Goal: Information Seeking & Learning: Learn about a topic

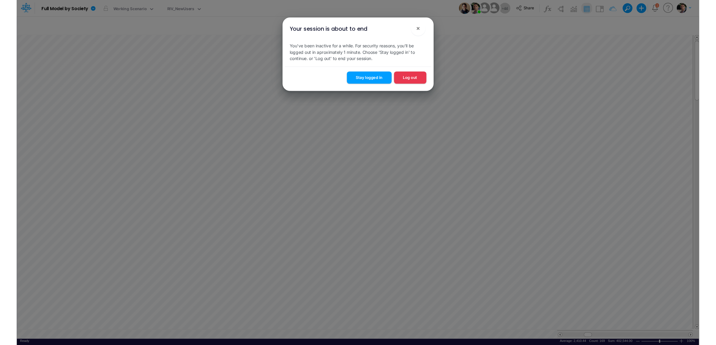
scroll to position [3, 1]
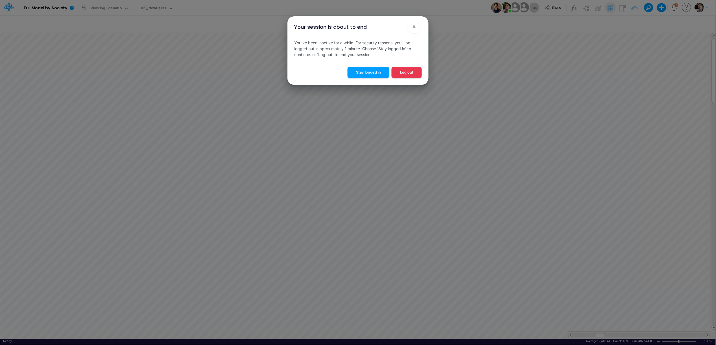
click at [367, 78] on button "Stay logged in" at bounding box center [369, 72] width 42 height 11
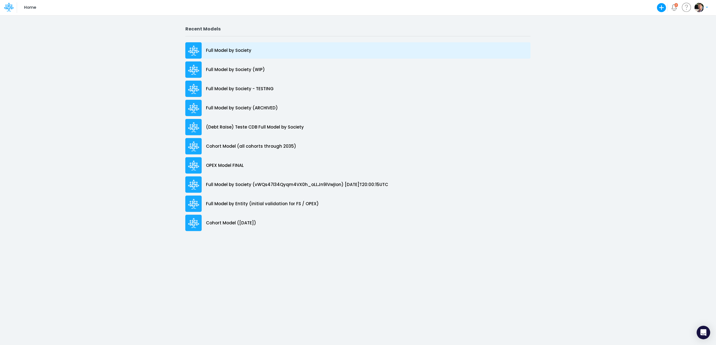
click at [219, 53] on p "Full Model by Society" at bounding box center [228, 50] width 45 height 6
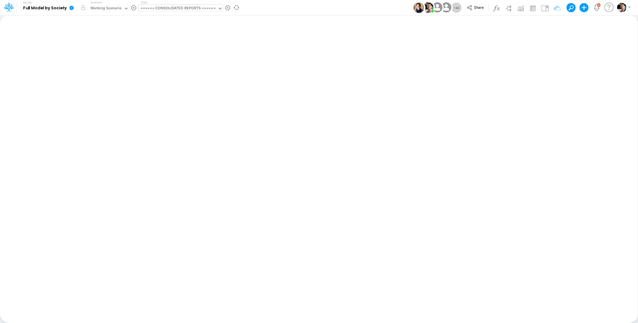
click at [188, 9] on div "====== CONSOLIDATED REPORTS ======" at bounding box center [178, 8] width 75 height 6
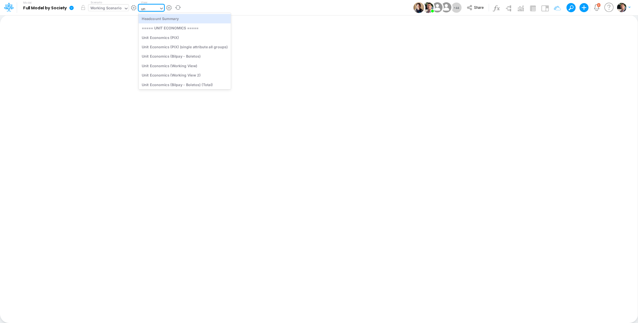
type input "uni"
click at [177, 82] on div "Unit Economics (Other)" at bounding box center [185, 81] width 92 height 9
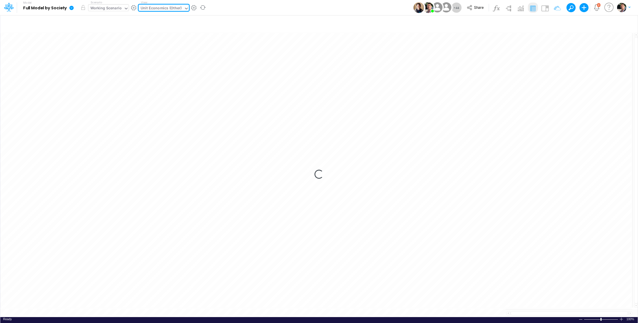
click at [109, 12] on div "Working Scenario" at bounding box center [105, 8] width 31 height 6
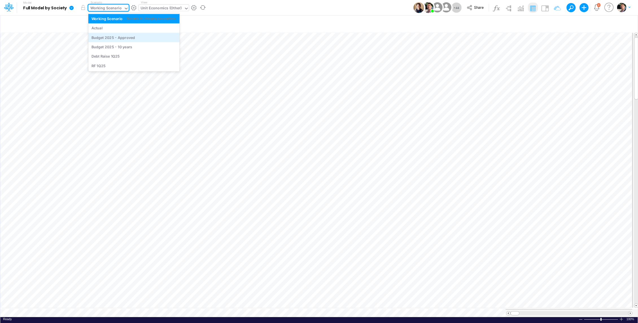
click at [127, 38] on div "Budget 2025 - Approved" at bounding box center [113, 37] width 44 height 5
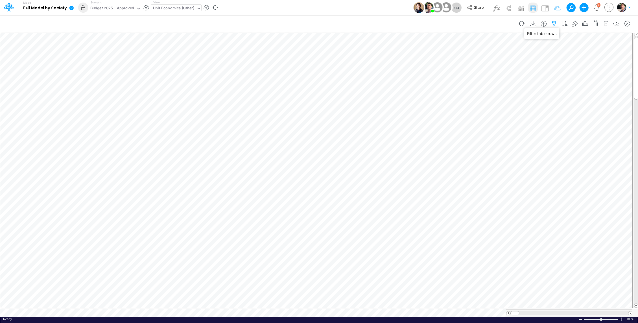
click at [557, 23] on icon "button" at bounding box center [554, 24] width 8 height 6
select select "contains"
drag, startPoint x: 534, startPoint y: 95, endPoint x: 502, endPoint y: 88, distance: 32.9
click at [502, 88] on div "Product equals not equal starts with ends with contains others" at bounding box center [469, 93] width 169 height 13
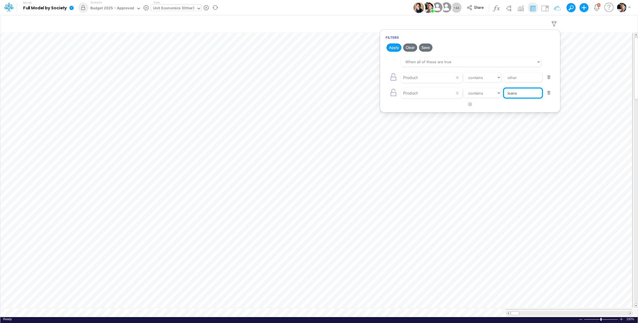
type input "Loans"
click at [394, 49] on button "Apply" at bounding box center [393, 47] width 15 height 8
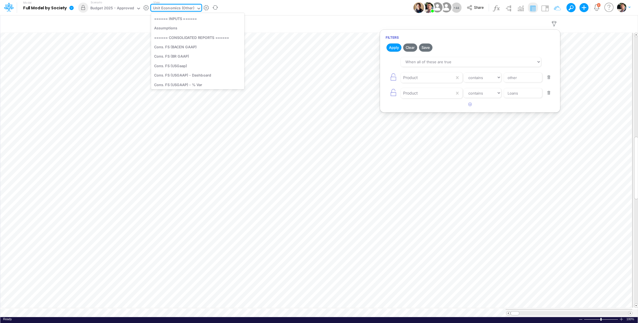
click at [166, 7] on div "Unit Economics (Other)" at bounding box center [173, 8] width 41 height 6
type input "dc by"
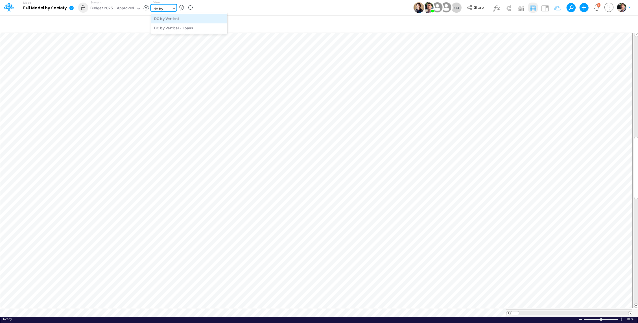
click at [178, 20] on div "DC by Vertical" at bounding box center [189, 18] width 76 height 9
type input "DC by Vertical"
click at [629, 311] on span at bounding box center [630, 313] width 4 height 4
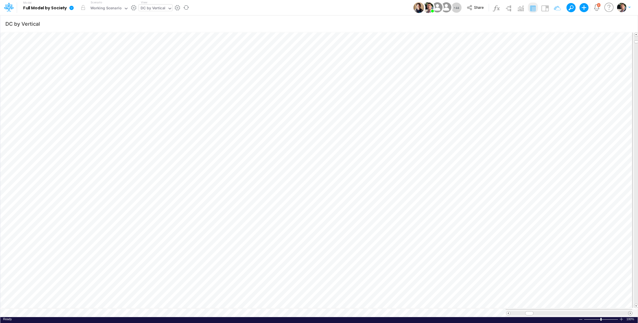
click at [629, 311] on span at bounding box center [630, 313] width 4 height 4
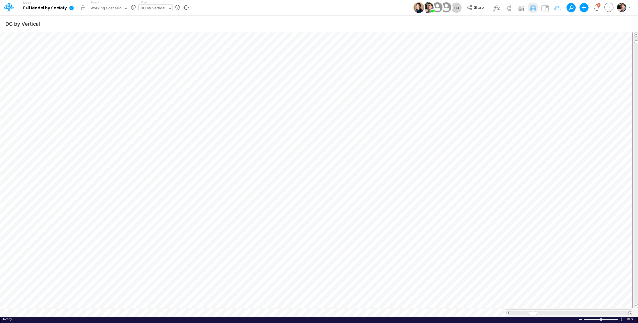
click at [629, 311] on span at bounding box center [630, 313] width 4 height 4
click at [554, 23] on icon "button" at bounding box center [554, 24] width 8 height 6
click at [468, 60] on button "button" at bounding box center [469, 59] width 11 height 9
select select "tableSearchOR"
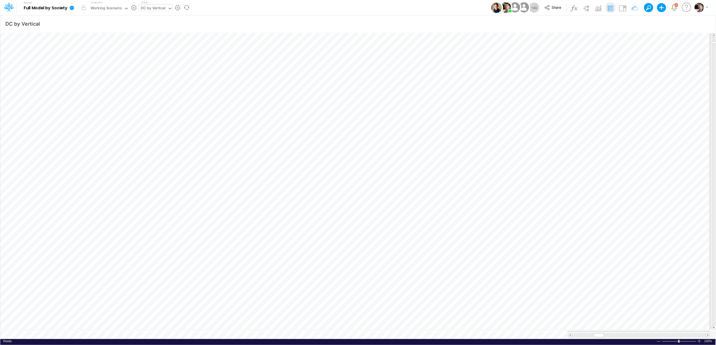
scroll to position [0, 0]
click at [160, 10] on div "DC by Vertical" at bounding box center [153, 8] width 25 height 6
type input "usga"
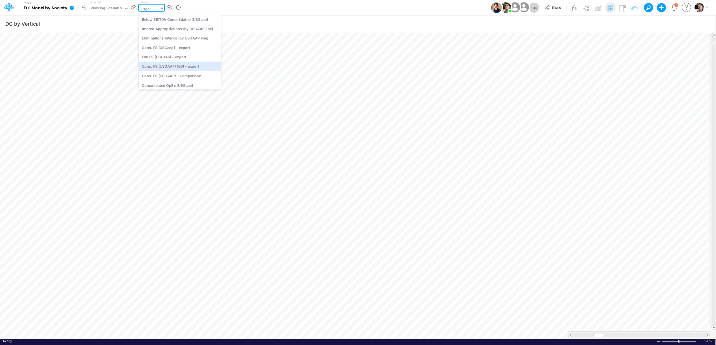
scroll to position [0, 0]
click at [166, 17] on div "Cons. FS (USGaap)" at bounding box center [180, 18] width 82 height 9
type input "Consolidated FS - USGAAP"
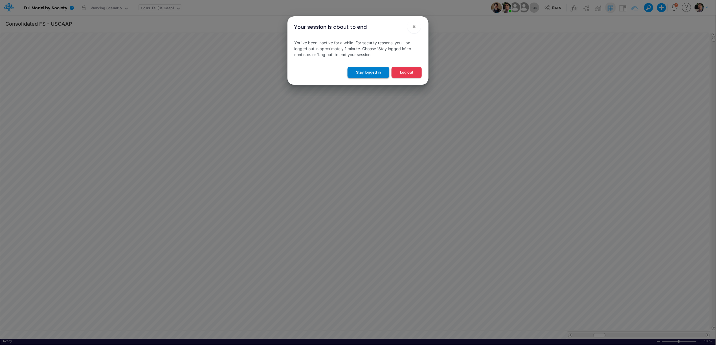
click at [370, 72] on button "Stay logged in" at bounding box center [369, 72] width 42 height 11
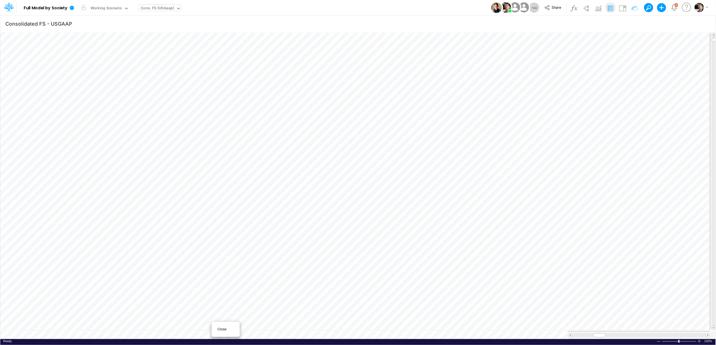
click at [223, 332] on div "Close" at bounding box center [226, 329] width 24 height 7
type input "DC by Vertical"
click at [628, 23] on icon "button" at bounding box center [632, 24] width 8 height 6
click at [547, 61] on icon "button" at bounding box center [546, 60] width 4 height 4
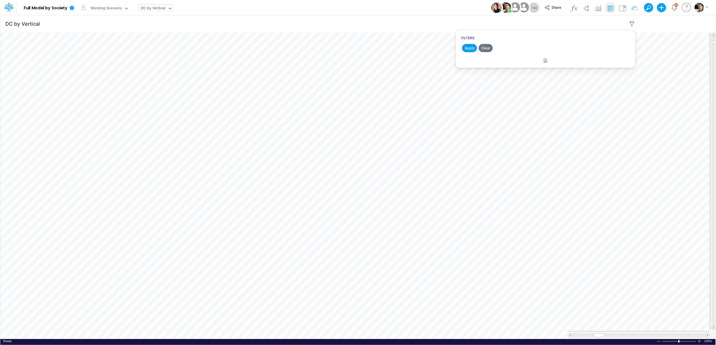
select select "tableSearchOR"
click at [502, 78] on div at bounding box center [504, 78] width 54 height 10
type input "paym"
click at [552, 78] on select "equals not equal starts with ends with contains" at bounding box center [558, 78] width 38 height 10
select select "notEqual"
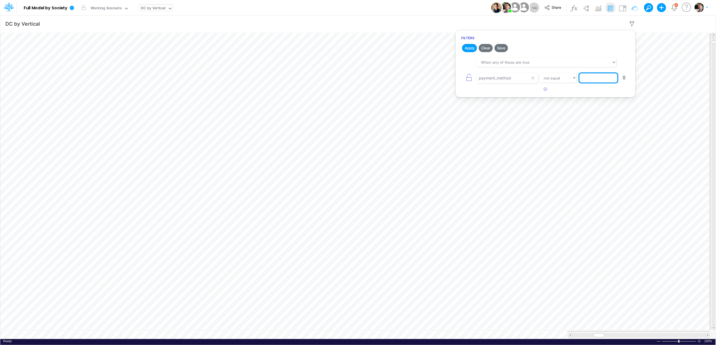
click at [603, 80] on input "text" at bounding box center [599, 78] width 38 height 10
type input "CC"
click at [559, 81] on select "equals not equal starts with ends with contains" at bounding box center [558, 78] width 38 height 10
select select "equals"
click at [471, 48] on button "Apply" at bounding box center [469, 48] width 15 height 8
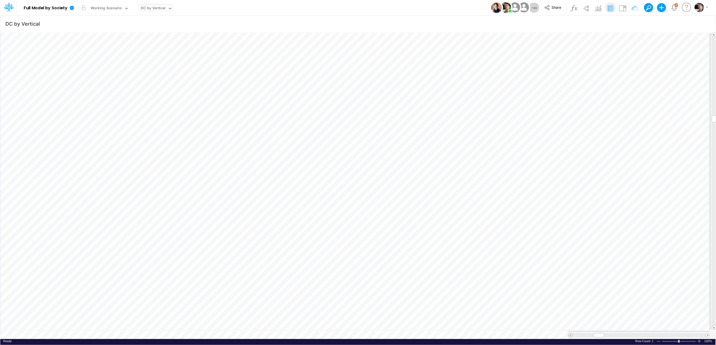
click at [571, 334] on span at bounding box center [571, 336] width 4 height 4
click at [708, 334] on span at bounding box center [708, 336] width 4 height 4
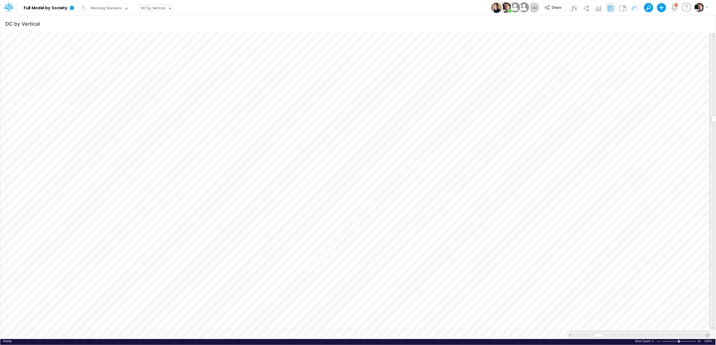
click at [708, 334] on span at bounding box center [708, 336] width 4 height 4
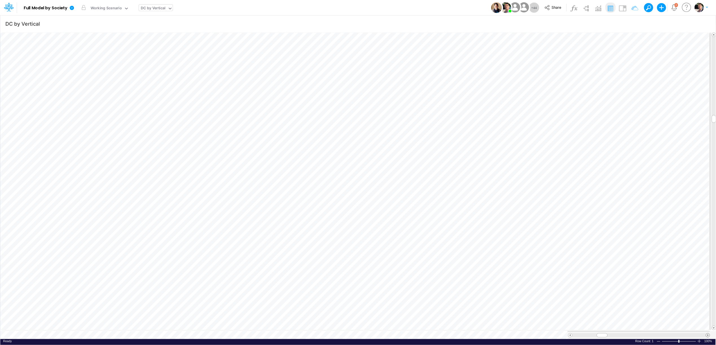
click at [708, 334] on span at bounding box center [708, 336] width 4 height 4
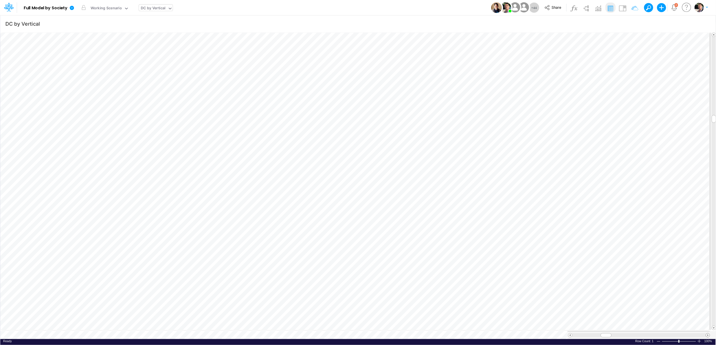
click at [708, 334] on span at bounding box center [708, 336] width 4 height 4
click at [571, 334] on span at bounding box center [571, 336] width 4 height 4
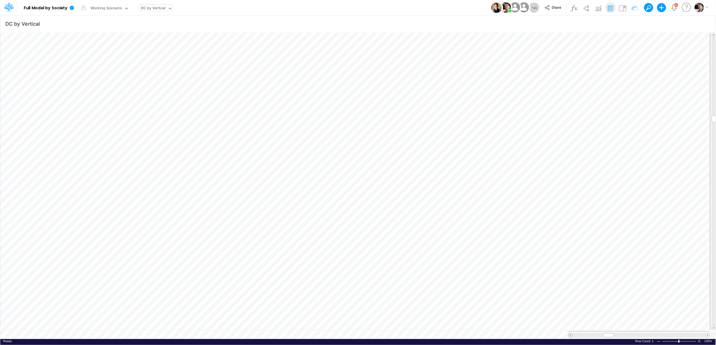
click at [571, 334] on span at bounding box center [571, 336] width 4 height 4
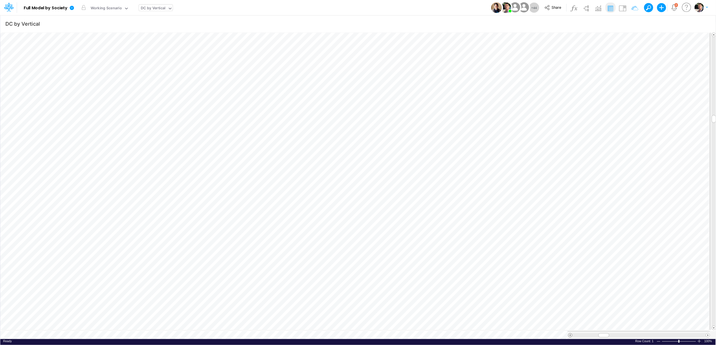
click at [571, 334] on span at bounding box center [571, 336] width 4 height 4
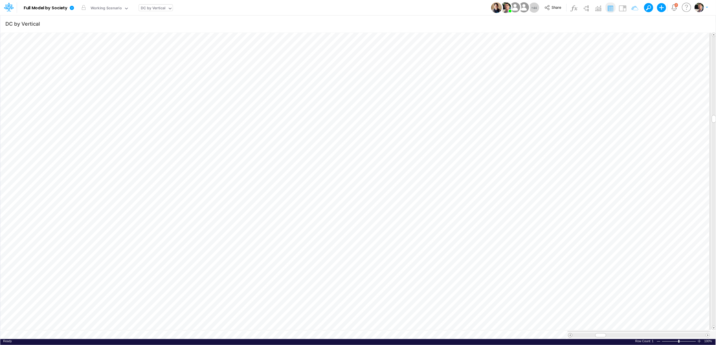
click at [571, 334] on span at bounding box center [571, 336] width 4 height 4
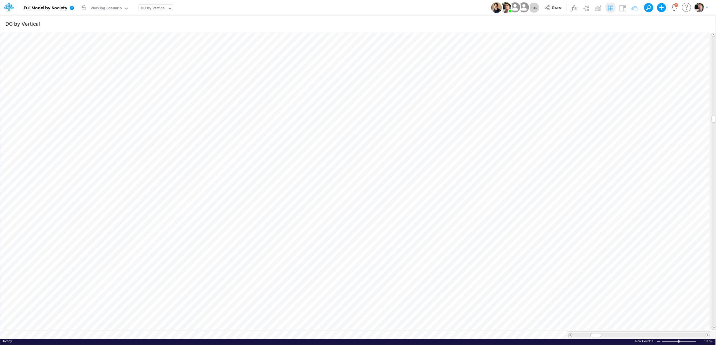
click at [571, 334] on span at bounding box center [571, 336] width 4 height 4
click at [709, 334] on span at bounding box center [708, 336] width 4 height 4
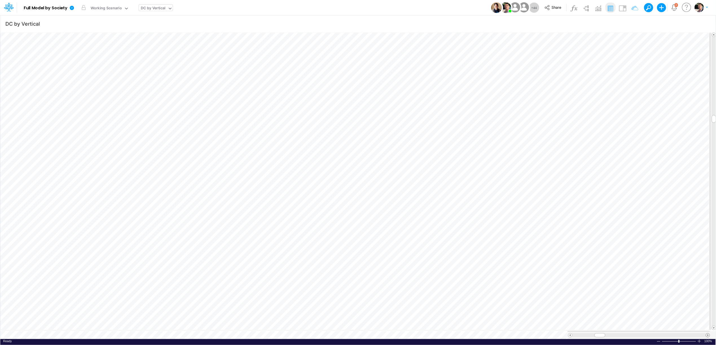
click at [709, 334] on span at bounding box center [708, 336] width 4 height 4
click at [570, 334] on span at bounding box center [571, 336] width 4 height 4
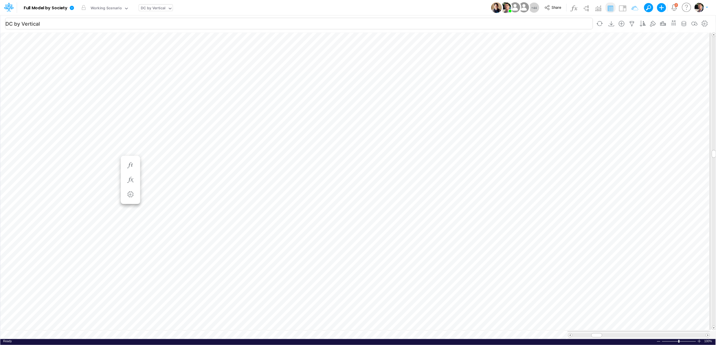
scroll to position [0, 0]
